Goal: Information Seeking & Learning: Learn about a topic

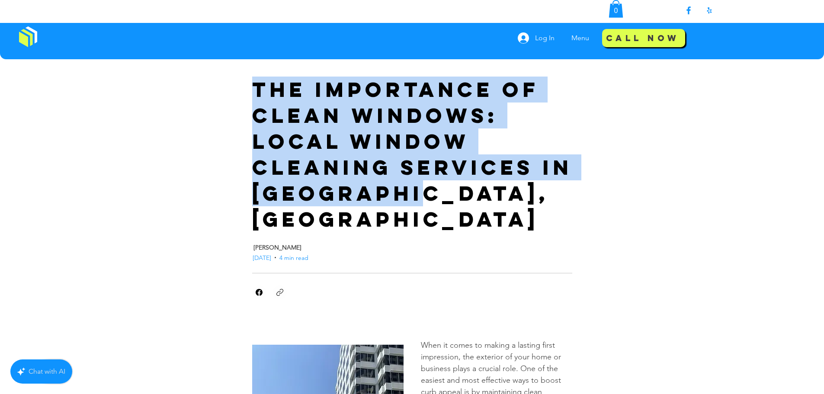
drag, startPoint x: 234, startPoint y: 79, endPoint x: 476, endPoint y: 192, distance: 267.5
click at [462, 192] on div "The Importance of Clean Windows: Local Window Cleaning Services in Glendale, CA…" at bounding box center [412, 188] width 824 height 259
